Goal: Task Accomplishment & Management: Use online tool/utility

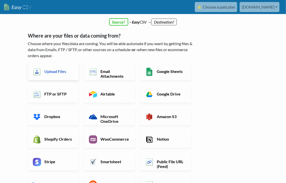
click at [61, 70] on h6 "Upload Files" at bounding box center [58, 71] width 31 height 5
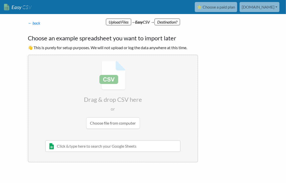
click at [126, 123] on input "file" at bounding box center [112, 94] width 169 height 79
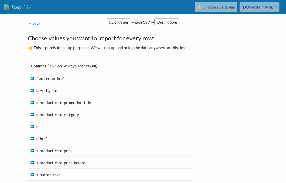
scroll to position [67, 0]
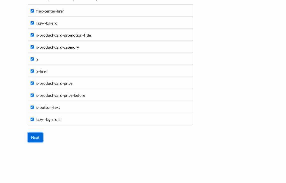
click at [39, 132] on input "Next" at bounding box center [35, 137] width 15 height 10
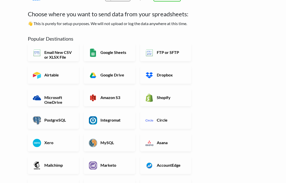
scroll to position [0, 0]
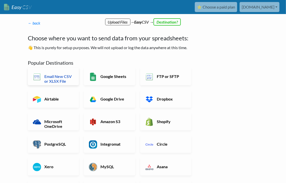
click at [59, 76] on h6 "Email New CSV or XLSX File" at bounding box center [58, 79] width 31 height 10
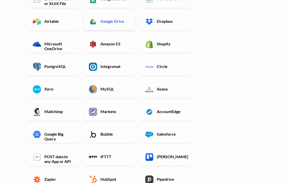
scroll to position [60, 0]
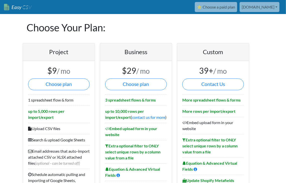
click at [12, 5] on link "Easy CSV" at bounding box center [18, 7] width 28 height 10
